Goal: Find contact information: Find contact information

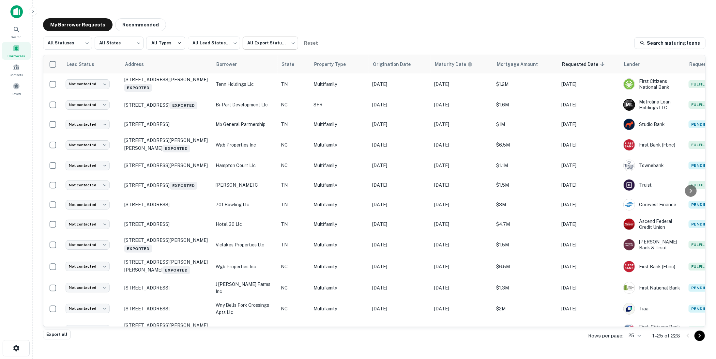
click at [280, 45] on body "Search Borrowers Contacts Saved My Borrower Requests Recommended All Statuses *…" at bounding box center [358, 179] width 716 height 359
click at [261, 82] on li "Not Exported" at bounding box center [269, 84] width 59 height 12
type input "*****"
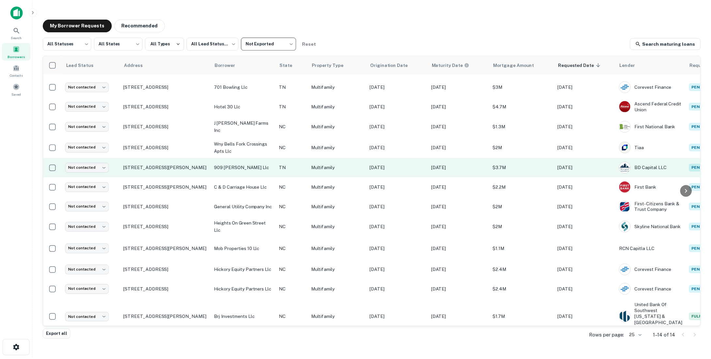
scroll to position [37, 0]
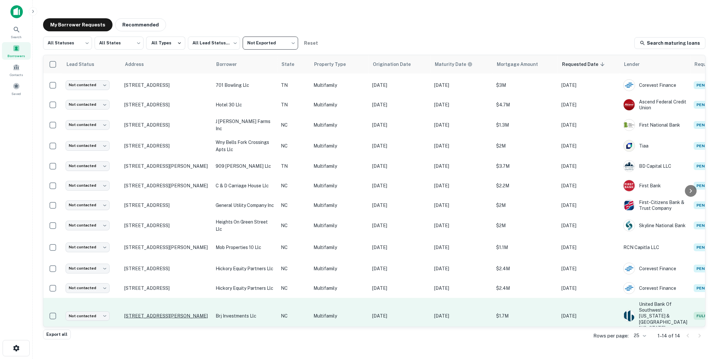
click at [151, 313] on p "[STREET_ADDRESS][PERSON_NAME]" at bounding box center [166, 316] width 85 height 6
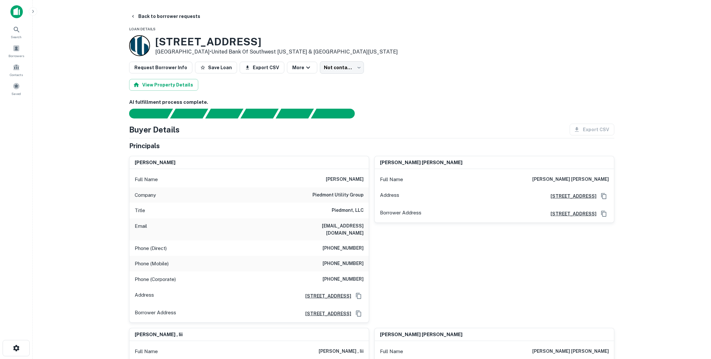
drag, startPoint x: 157, startPoint y: 42, endPoint x: 295, endPoint y: 41, distance: 138.6
click at [295, 41] on h3 "1244 MAIN AVENUE DR NW" at bounding box center [276, 42] width 243 height 12
copy h3 "1244 MAIN AVENUE DR NW"
drag, startPoint x: 157, startPoint y: 52, endPoint x: 184, endPoint y: 52, distance: 26.7
click at [184, 52] on p "Hickory, NC 28601 • United Bank Of Southwest Alabama & Northwest Florida" at bounding box center [276, 52] width 243 height 8
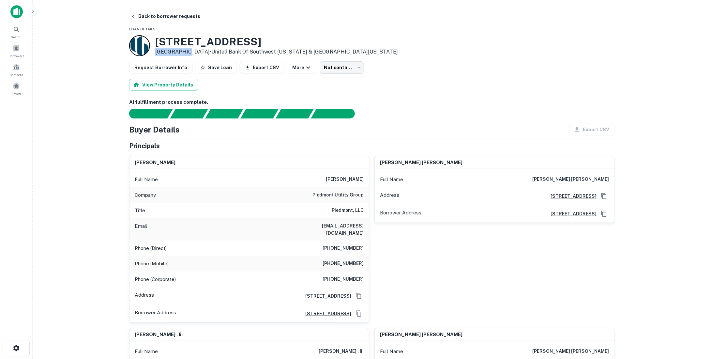
copy p "Hickory, NC"
drag, startPoint x: 312, startPoint y: 176, endPoint x: 326, endPoint y: 178, distance: 14.6
click at [326, 178] on div "Full Name james landrum beason" at bounding box center [248, 180] width 239 height 16
copy h6 "james"
click at [353, 177] on h6 "james landrum beason" at bounding box center [345, 179] width 38 height 8
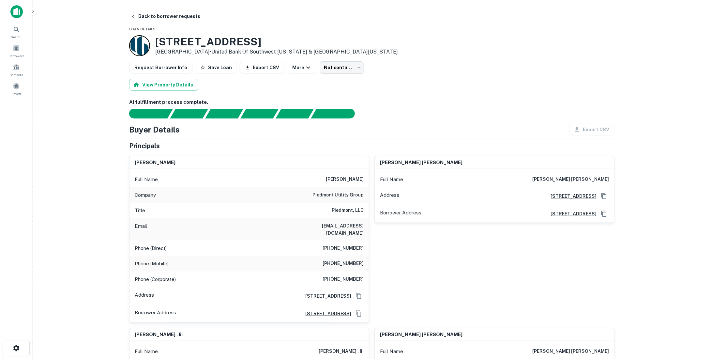
click at [353, 177] on h6 "james landrum beason" at bounding box center [345, 179] width 38 height 8
copy h6 "beason"
drag, startPoint x: 315, startPoint y: 192, endPoint x: 366, endPoint y: 193, distance: 50.5
click at [366, 193] on div "Company piedmont utility group" at bounding box center [248, 195] width 239 height 16
copy h6 "piedmont utility group"
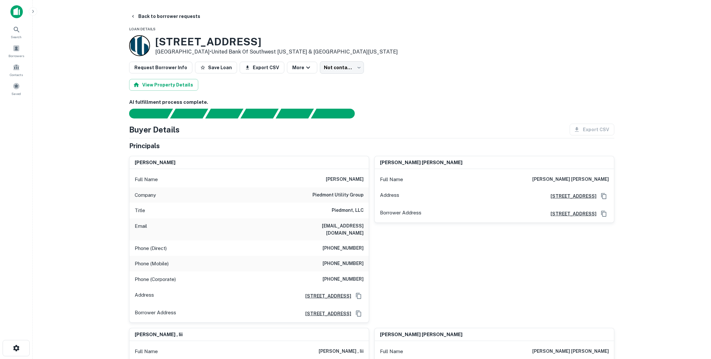
click at [340, 210] on h6 "Piedmont, LLC" at bounding box center [348, 210] width 32 height 8
click at [340, 209] on h6 "Piedmont, LLC" at bounding box center [348, 210] width 32 height 8
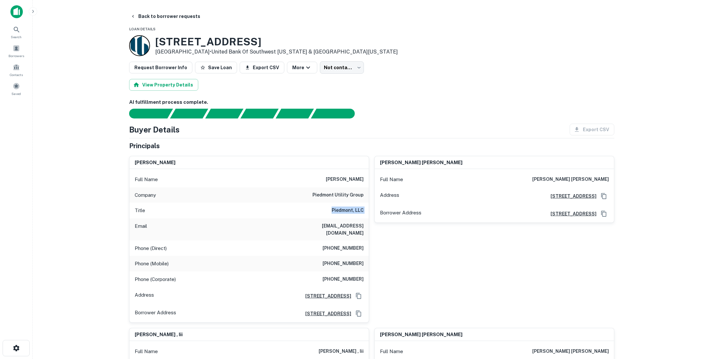
click at [340, 209] on h6 "Piedmont, LLC" at bounding box center [348, 210] width 32 height 8
drag, startPoint x: 294, startPoint y: 223, endPoint x: 362, endPoint y: 225, distance: 67.8
click at [362, 225] on div "Email jimbeason@piedmontutility.com" at bounding box center [248, 229] width 239 height 22
copy h6 "jimbeason@piedmontutility.com"
drag, startPoint x: 335, startPoint y: 238, endPoint x: 363, endPoint y: 236, distance: 27.7
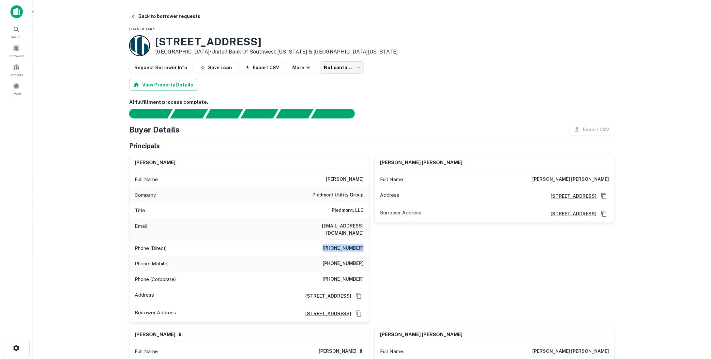
click at [363, 240] on div "Phone (Direct) (704) 600-6434" at bounding box center [248, 248] width 239 height 16
copy h6 "(704) 600-6434"
click at [342, 260] on h6 "(704) 477-3959" at bounding box center [342, 264] width 41 height 8
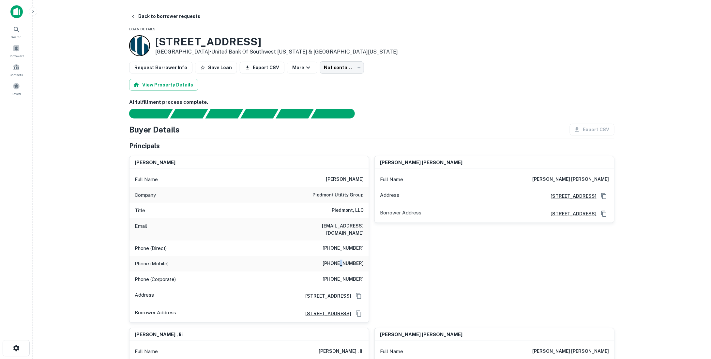
click at [343, 260] on h6 "(704) 477-3959" at bounding box center [342, 264] width 41 height 8
click at [343, 275] on h6 "(704) 600-6534" at bounding box center [342, 279] width 41 height 8
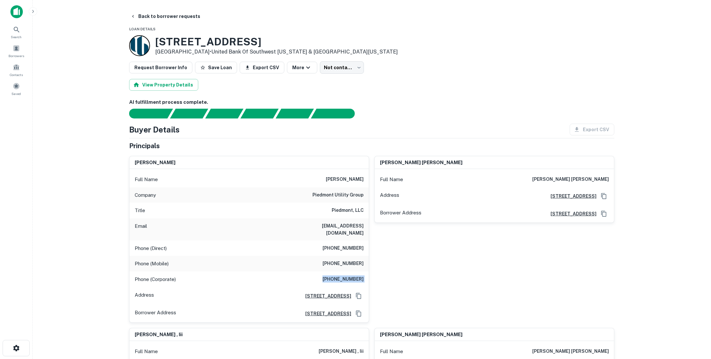
click at [343, 275] on h6 "(704) 600-6534" at bounding box center [342, 279] width 41 height 8
drag, startPoint x: 343, startPoint y: 269, endPoint x: 347, endPoint y: 271, distance: 3.8
copy h6 "(704) 600-6534"
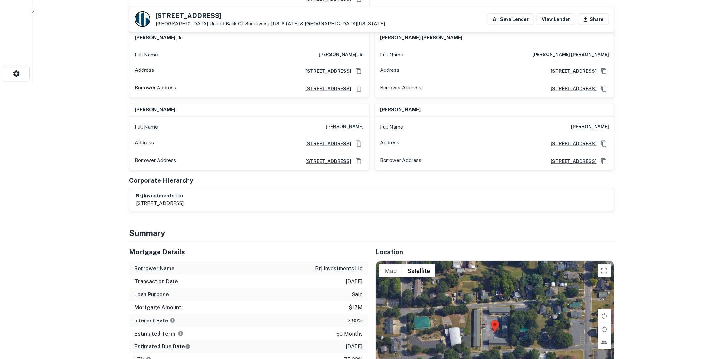
scroll to position [391, 0]
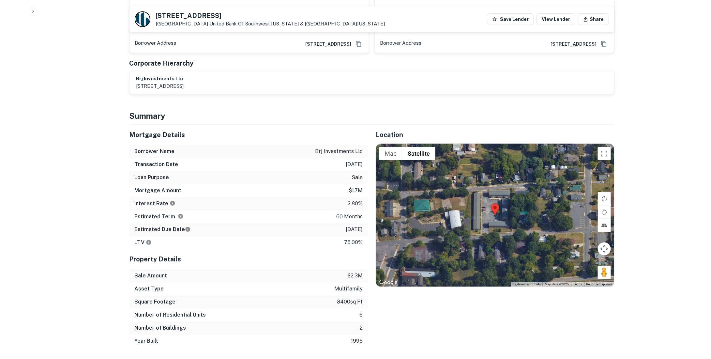
click at [298, 184] on div "Mortgage Amount $1.7m" at bounding box center [248, 190] width 239 height 13
drag, startPoint x: 348, startPoint y: 182, endPoint x: 364, endPoint y: 181, distance: 16.4
click at [364, 184] on div "Mortgage Amount $1.7m" at bounding box center [248, 190] width 239 height 13
copy p "$1.7m"
drag, startPoint x: 335, startPoint y: 220, endPoint x: 363, endPoint y: 221, distance: 27.4
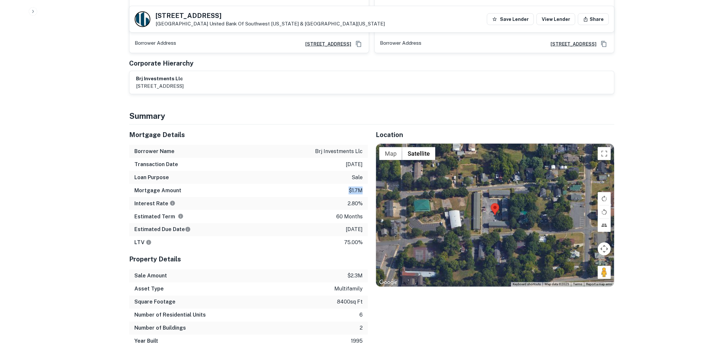
click at [363, 223] on div "Estimated Due Date 9/29/2026" at bounding box center [248, 229] width 239 height 13
copy p "9/29/2026"
click at [329, 282] on div "Asset Type multifamily" at bounding box center [248, 288] width 239 height 13
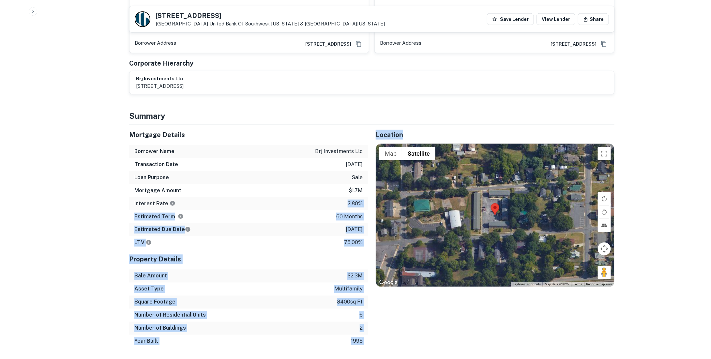
drag, startPoint x: 341, startPoint y: 197, endPoint x: 368, endPoint y: 197, distance: 27.4
click at [368, 197] on div "Mortgage Details Borrower Name brj investments llc Transaction Date 9/29/2021 L…" at bounding box center [367, 236] width 493 height 223
click at [358, 200] on p "2.80%" at bounding box center [355, 204] width 15 height 8
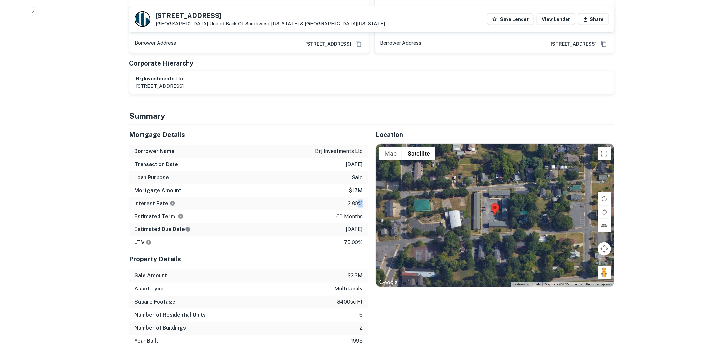
click at [358, 200] on p "2.80%" at bounding box center [355, 204] width 15 height 8
click at [316, 260] on div "Property Details" at bounding box center [248, 259] width 239 height 20
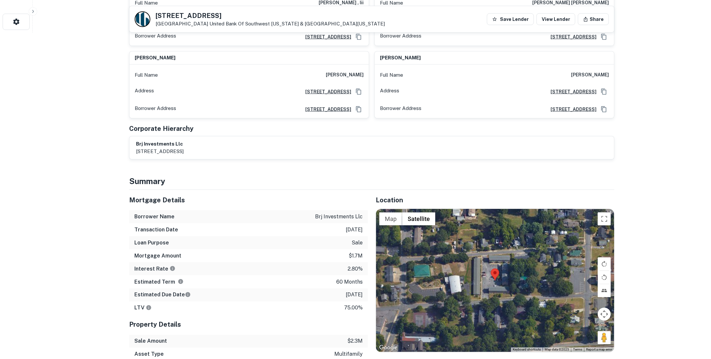
scroll to position [359, 0]
